Goal: Find specific page/section: Find specific page/section

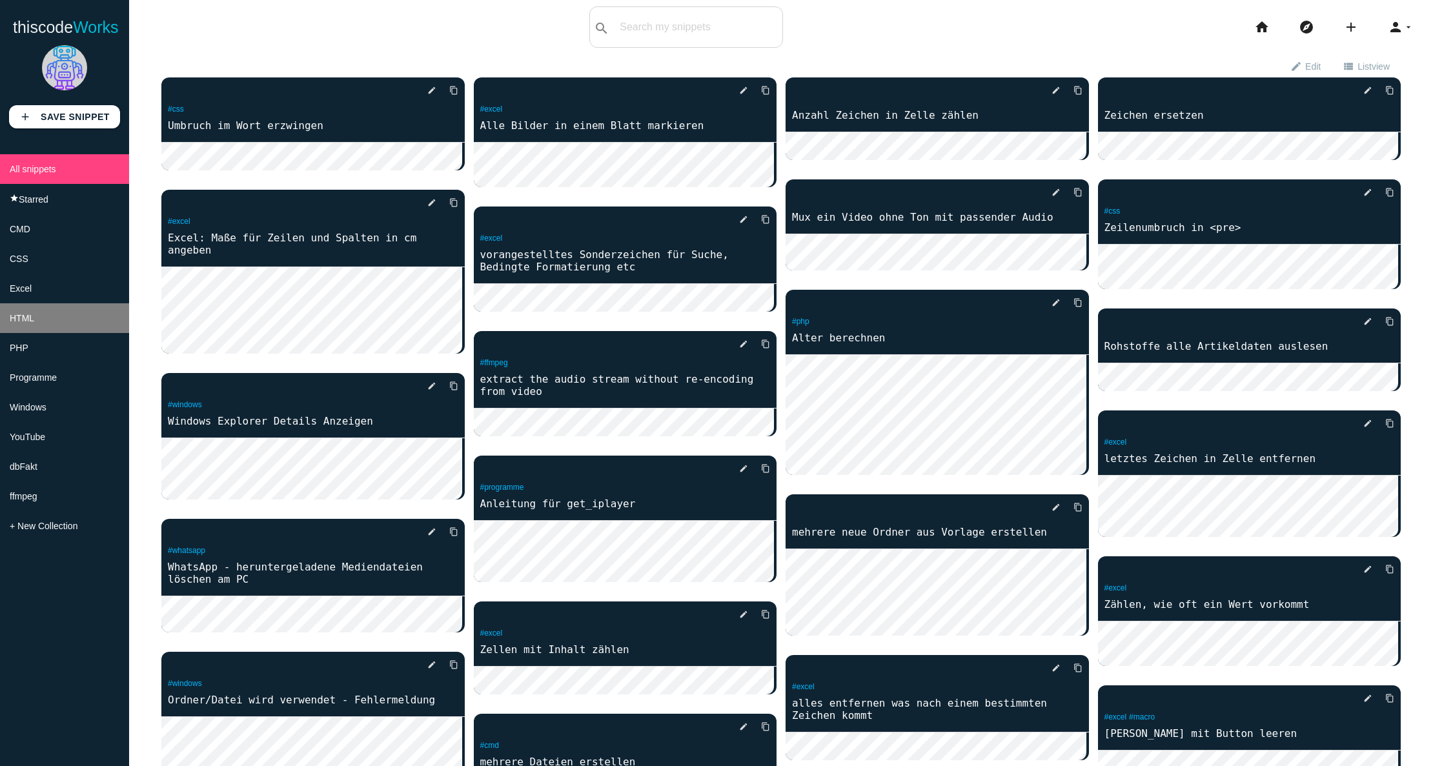
click at [32, 323] on span "HTML" at bounding box center [22, 318] width 25 height 10
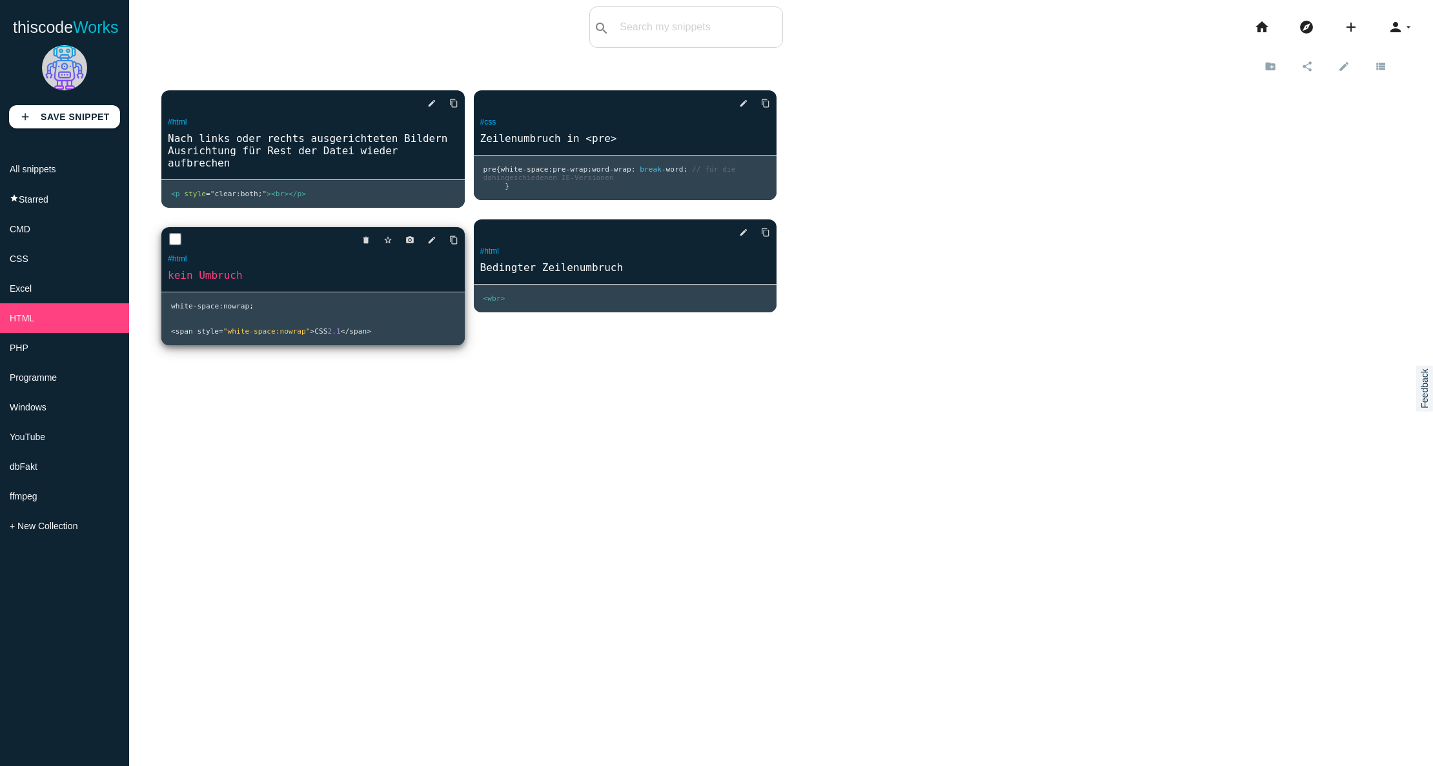
click at [316, 268] on link "kein Umbruch" at bounding box center [312, 275] width 303 height 15
